Goal: Find specific page/section: Find specific page/section

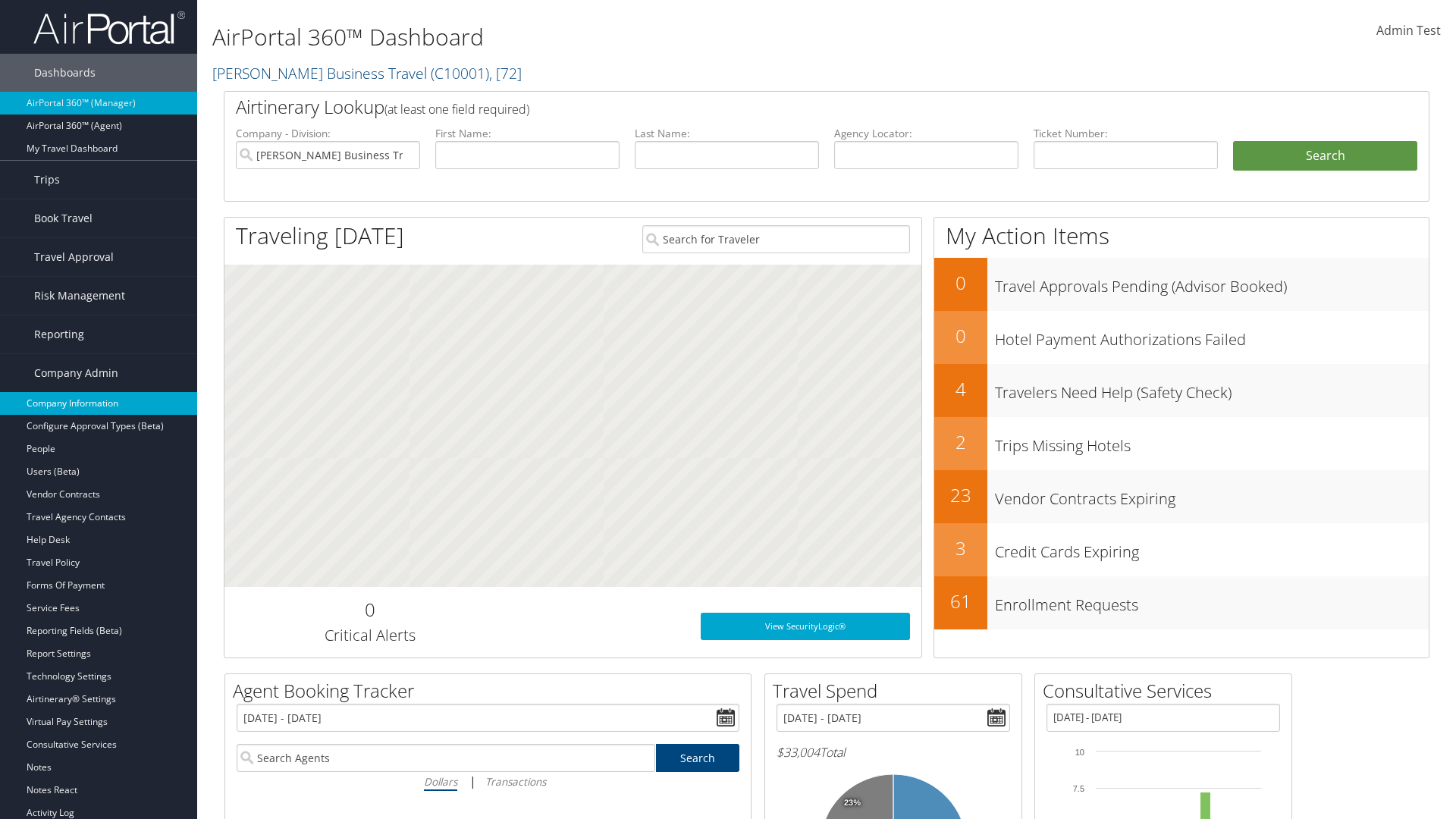
click at [99, 403] on link "Company Information" at bounding box center [99, 403] width 197 height 22
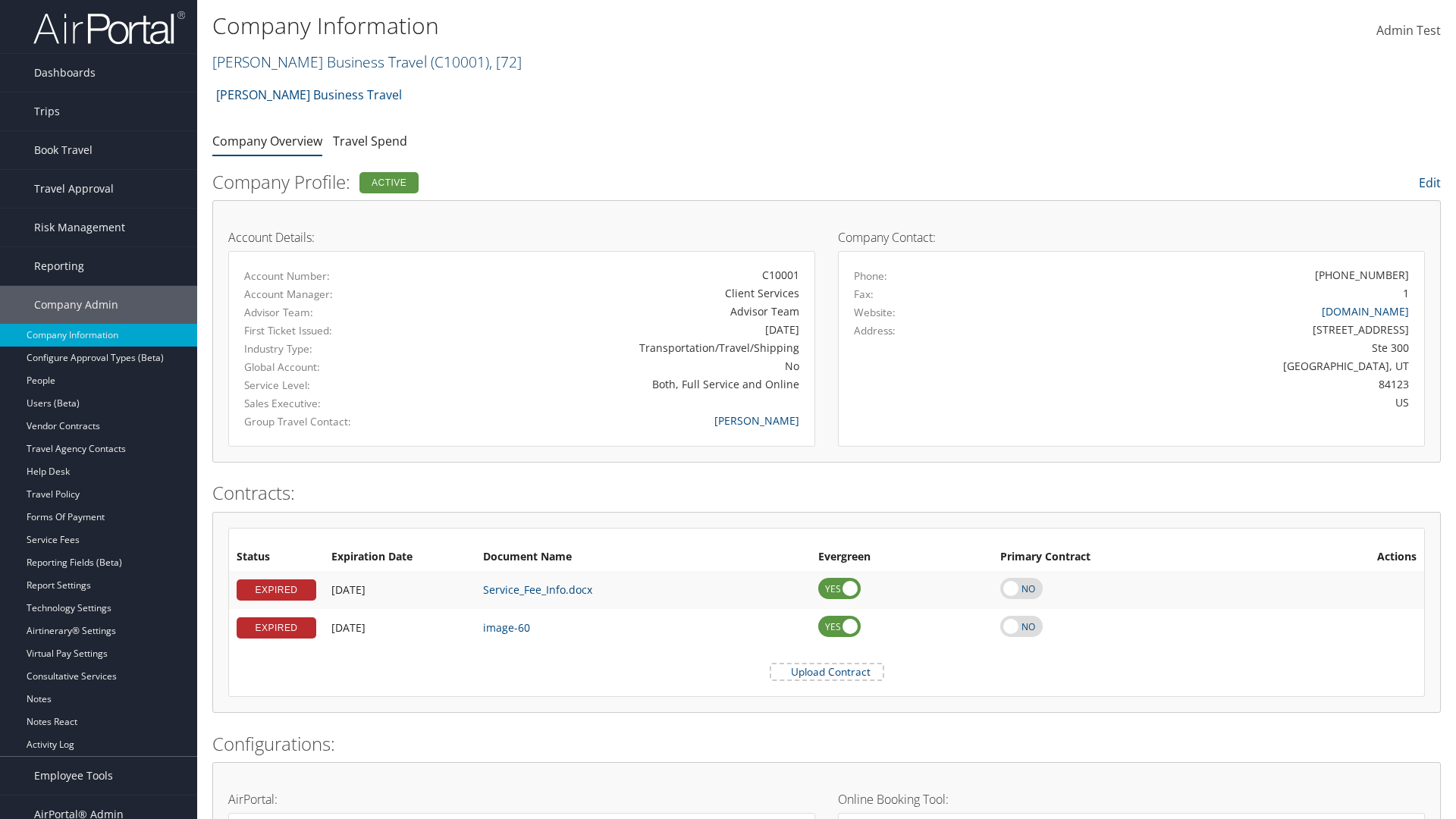
click at [312, 61] on link "Christopherson Business Travel ( C10001 ) , [ 72 ]" at bounding box center [368, 61] width 310 height 21
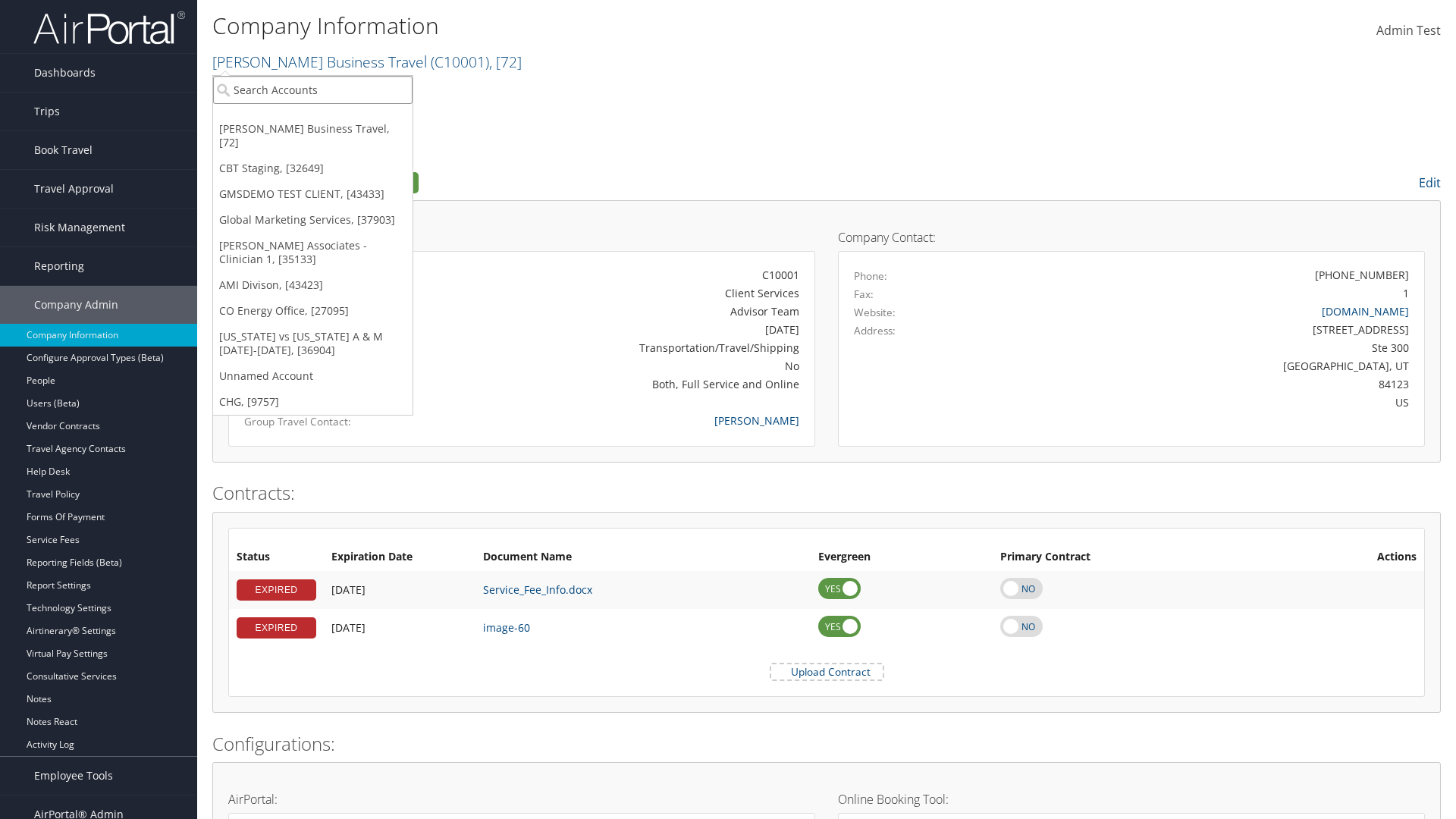
click at [312, 89] on input "search" at bounding box center [312, 90] width 199 height 28
type input "Co Energy Office"
click at [312, 118] on div "CO Energy Office (CO1003), [27095]" at bounding box center [312, 118] width 216 height 13
